Goal: Navigation & Orientation: Find specific page/section

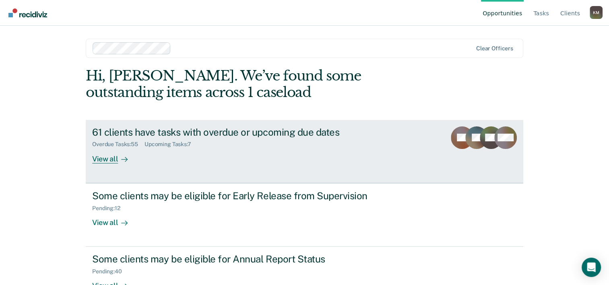
click at [463, 129] on icon at bounding box center [466, 135] width 31 height 30
